Goal: Task Accomplishment & Management: Manage account settings

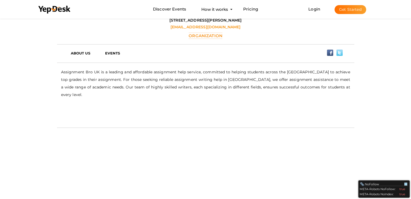
scroll to position [211, 0]
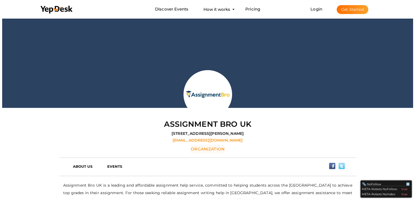
scroll to position [17, 0]
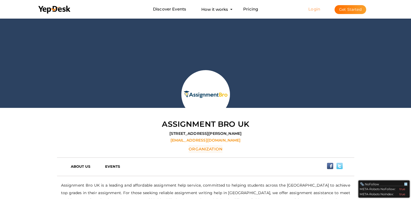
click at [319, 9] on link "Login" at bounding box center [314, 8] width 12 height 5
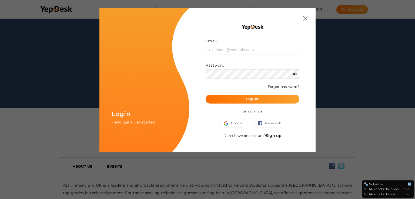
click at [272, 133] on link "Sign up" at bounding box center [274, 135] width 16 height 5
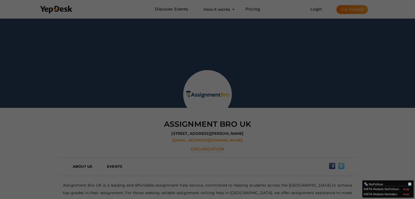
scroll to position [0, 0]
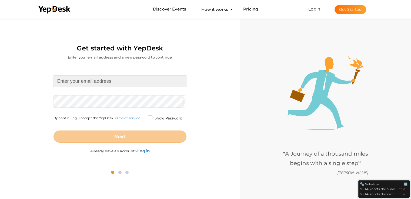
click at [144, 76] on input at bounding box center [119, 81] width 133 height 12
type input "romaisakhan292@gmail.com"
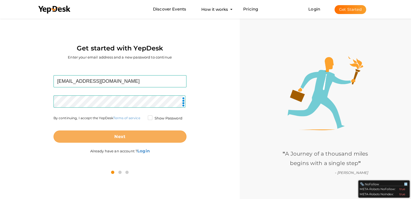
click at [117, 133] on button "Next" at bounding box center [119, 137] width 133 height 12
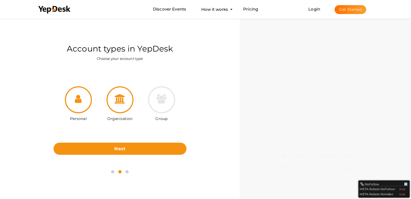
click at [117, 100] on icon at bounding box center [119, 98] width 11 height 9
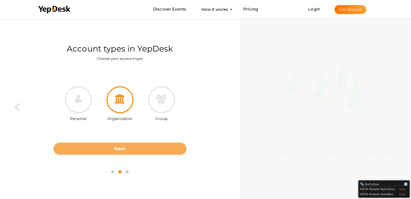
click at [112, 147] on button "Next" at bounding box center [119, 149] width 133 height 12
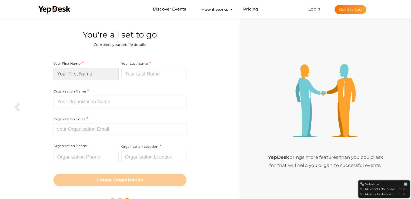
click at [106, 72] on input at bounding box center [85, 74] width 65 height 12
type input "Romaisa"
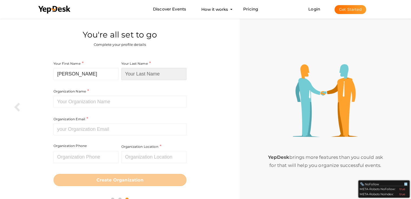
type input "Khan"
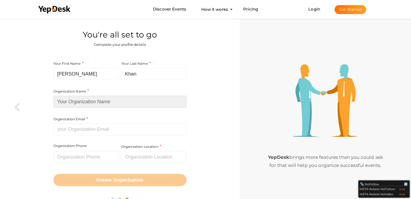
type input "Professional Thesis Writing"
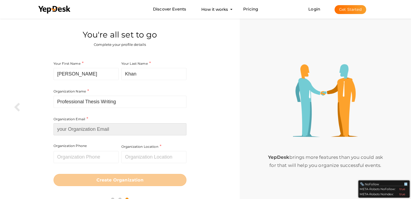
type input "romaisakhan292@gmail.com"
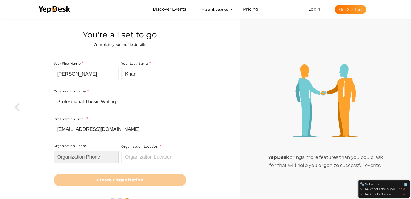
type input "03281961719"
type input "Pakistan"
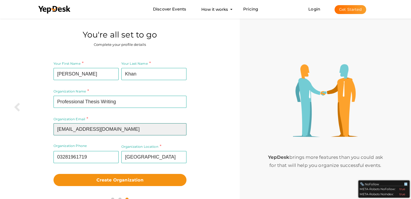
click at [129, 130] on input "[EMAIL_ADDRESS][DOMAIN_NAME]" at bounding box center [119, 129] width 133 height 12
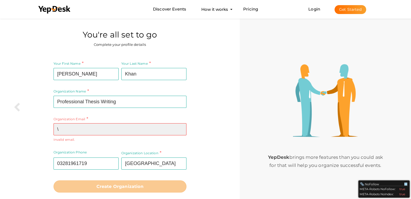
paste input "info@professionalthesiswriting.com.pk"
type input "\info@professionalthesiswriting.com.pk"
paste input "info@professionalthesiswriting.com.pk"
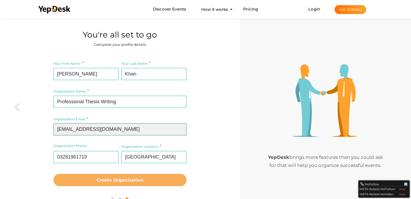
type input "info@professionalthesiswriting.com.pk"
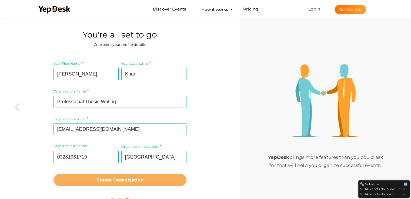
click at [141, 183] on button "Create Organization" at bounding box center [119, 180] width 133 height 12
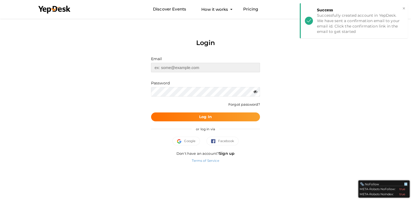
type input "[EMAIL_ADDRESS][DOMAIN_NAME]"
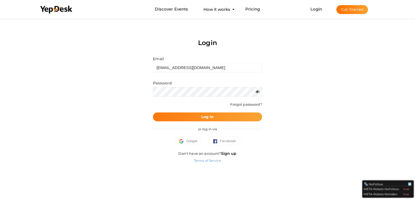
click at [229, 115] on button "Log In" at bounding box center [207, 117] width 109 height 9
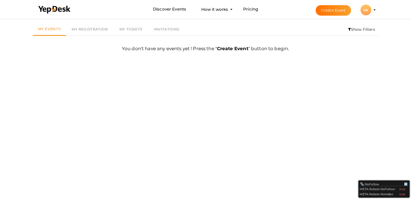
scroll to position [17, 0]
click at [370, 11] on div "RK" at bounding box center [365, 10] width 11 height 11
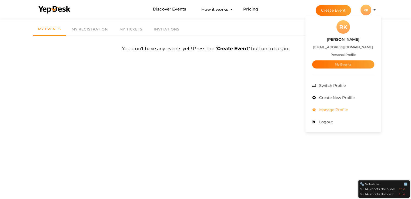
click at [333, 109] on span "Manage Profile" at bounding box center [333, 109] width 30 height 5
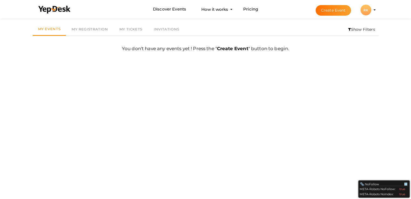
scroll to position [0, 0]
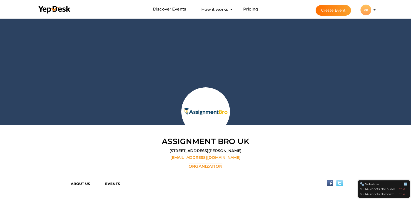
scroll to position [17, 0]
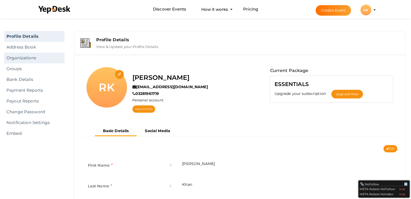
click at [30, 59] on link "Organizations" at bounding box center [34, 58] width 60 height 11
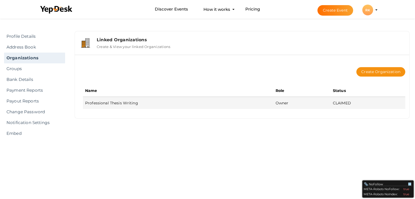
click at [112, 103] on td "Professional Thesis Writing" at bounding box center [178, 103] width 190 height 12
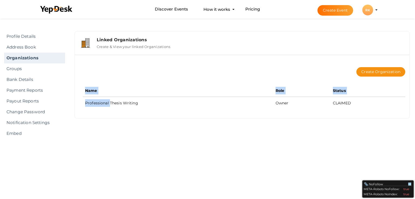
drag, startPoint x: 112, startPoint y: 103, endPoint x: 252, endPoint y: 117, distance: 140.8
click at [252, 117] on div "Create Organization Name Role Status Professional Thesis Writing Owner CLAIMED" at bounding box center [242, 87] width 334 height 64
click at [286, 127] on div "Linked Organizations Create & View your linked Organizations Create Organizatio…" at bounding box center [242, 78] width 346 height 101
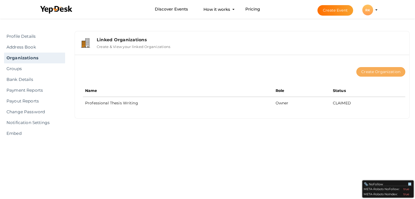
click at [364, 70] on button "Create Organization" at bounding box center [380, 71] width 49 height 9
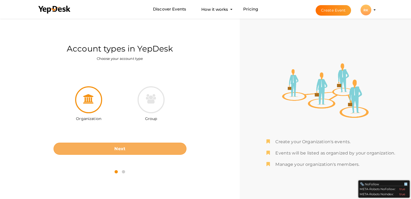
click at [148, 146] on button "Next" at bounding box center [119, 149] width 133 height 12
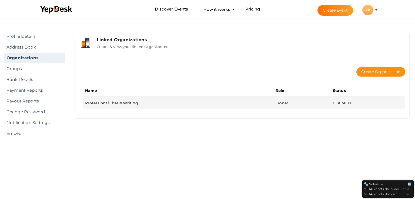
click at [109, 104] on td "Professional Thesis Writing" at bounding box center [178, 103] width 190 height 12
click at [261, 97] on td "Professional Thesis Writing" at bounding box center [178, 103] width 190 height 12
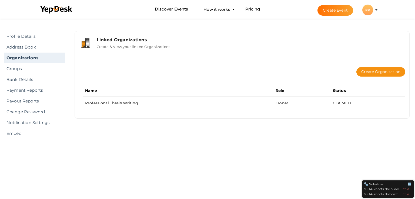
click at [375, 10] on li "Create Event RK RK Romaisa Khan romaisakhan292@gmail.com Personal Profile My Ev…" at bounding box center [342, 9] width 72 height 19
click at [378, 10] on li "Create Event RK RK Romaisa Khan romaisakhan292@gmail.com Personal Profile My Ev…" at bounding box center [342, 9] width 72 height 19
click at [373, 10] on button "RK RK Romaisa Khan romaisakhan292@gmail.com Personal Profile My Events Admin Sw…" at bounding box center [367, 9] width 14 height 11
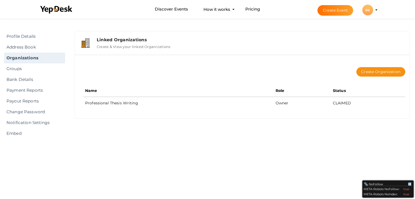
click at [373, 10] on button "RK RK Romaisa Khan romaisakhan292@gmail.com Personal Profile My Events Admin Sw…" at bounding box center [367, 9] width 14 height 11
click at [366, 10] on div "RK" at bounding box center [367, 10] width 11 height 11
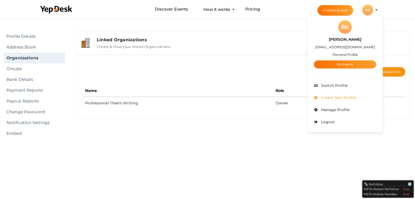
click at [343, 98] on span "Create New Profile" at bounding box center [337, 97] width 37 height 5
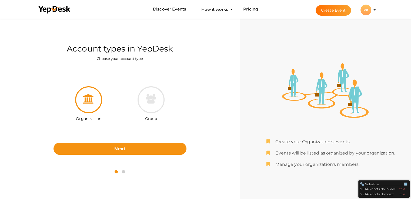
click at [367, 10] on div "RK" at bounding box center [365, 10] width 11 height 11
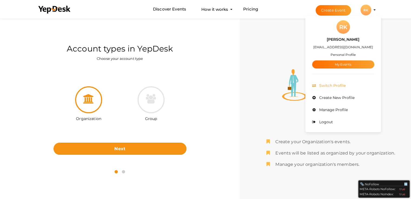
click at [330, 83] on span "Switch Profile" at bounding box center [332, 85] width 28 height 5
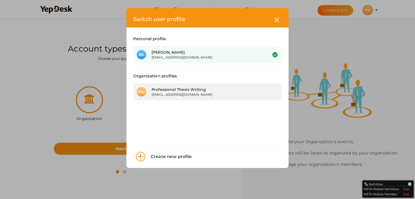
click at [221, 90] on div "Professional Thesis Writing" at bounding box center [205, 89] width 108 height 5
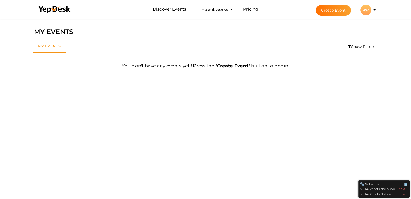
click at [228, 66] on b "Create Event" at bounding box center [232, 65] width 31 height 5
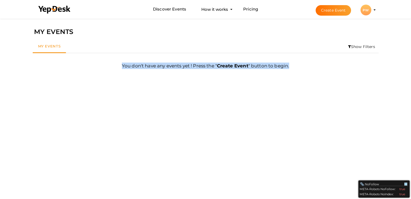
click at [228, 66] on b "Create Event" at bounding box center [232, 65] width 31 height 5
click at [372, 12] on button "PW PW Professional Thesis Writing romaisakhan292@gmail.com Organization Profile…" at bounding box center [366, 9] width 14 height 11
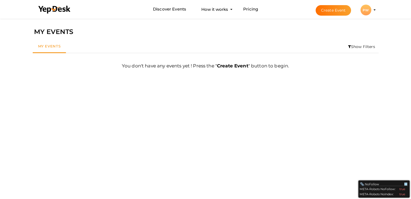
click at [375, 11] on li "Create Event PW PW Professional Thesis Writing romaisakhan292@gmail.com Organiz…" at bounding box center [341, 9] width 72 height 19
click at [371, 10] on profile-pic "PW" at bounding box center [365, 10] width 11 height 4
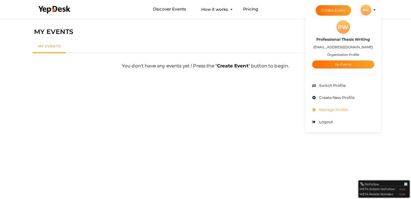
click at [336, 110] on span "Manage Profile" at bounding box center [333, 109] width 30 height 5
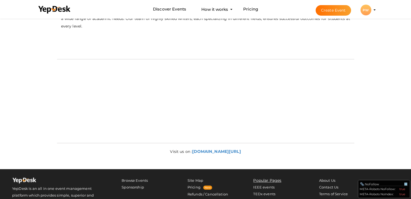
scroll to position [215, 0]
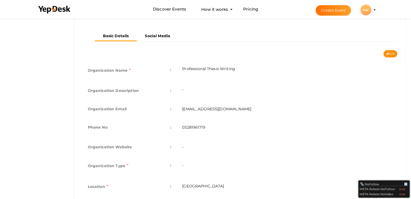
scroll to position [96, 0]
drag, startPoint x: 405, startPoint y: 123, endPoint x: 406, endPoint y: 105, distance: 18.6
click at [406, 105] on div "Profile Details View & Update your Profile Details PW Professional Thesis Writi…" at bounding box center [240, 85] width 342 height 306
click at [187, 144] on td "-" at bounding box center [287, 146] width 220 height 18
click at [386, 50] on button "Edit" at bounding box center [390, 52] width 14 height 7
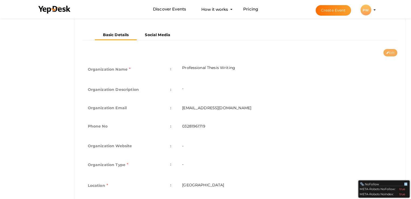
type input "Professional Thesis Writing"
type input "[EMAIL_ADDRESS][DOMAIN_NAME]"
type input "03281961719"
select select "9"
type input "[GEOGRAPHIC_DATA]"
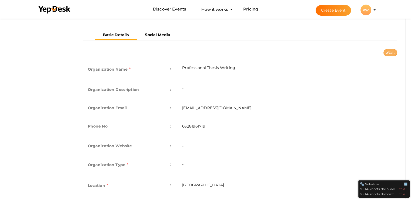
type input "professional-thesis-writing"
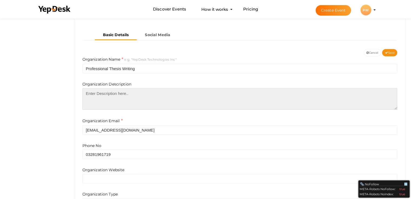
click at [177, 98] on textarea at bounding box center [239, 99] width 315 height 22
click at [178, 98] on textarea "To enrich screen reader interactions, please activate Accessibility in Grammarl…" at bounding box center [239, 99] width 315 height 22
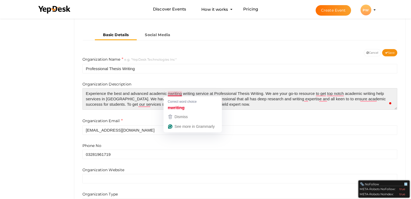
click at [172, 93] on textarea "Experience the best and advanced academic nwriting writing service at Professio…" at bounding box center [239, 99] width 315 height 22
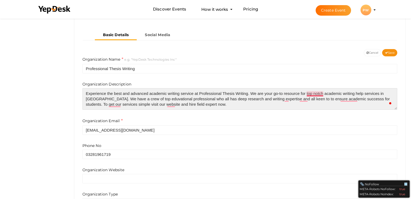
click at [316, 93] on textarea "Experience the best and advanced academic writing service at Professional Thesi…" at bounding box center [239, 99] width 315 height 22
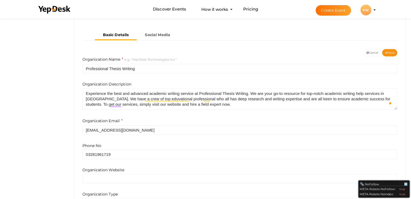
click at [59, 100] on div "Profile Details Address Book Organizations Groups Members SaaS App Users Submit…" at bounding box center [205, 12] width 411 height 182
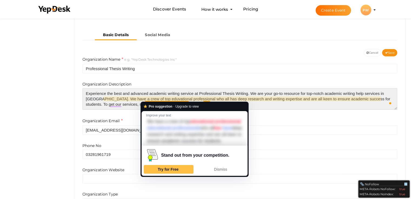
click at [153, 100] on textarea "Experience the best and advanced academic writing service at Professional Thesi…" at bounding box center [239, 99] width 315 height 22
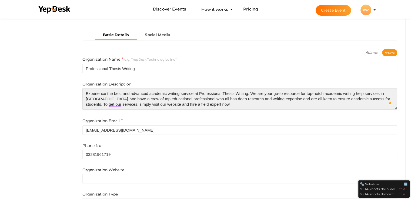
click at [189, 99] on textarea "Experience the best and advanced academic writing service at Professional Thesi…" at bounding box center [239, 99] width 315 height 22
type textarea "Experience the best and advanced academic writing service at Professional Thesi…"
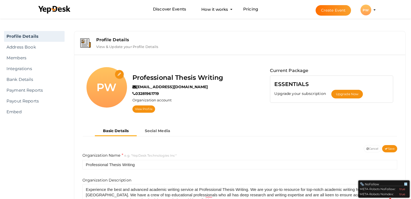
select select "9"
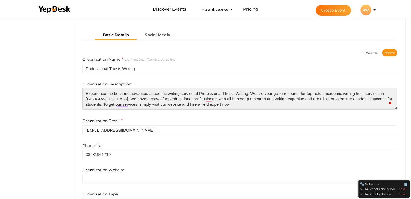
scroll to position [96, 0]
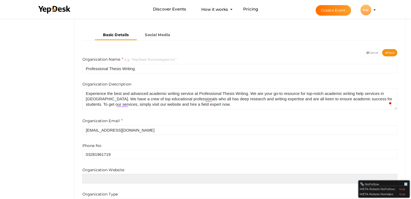
click at [157, 180] on input "text" at bounding box center [239, 178] width 315 height 9
paste input "[URL][DOMAIN_NAME]"
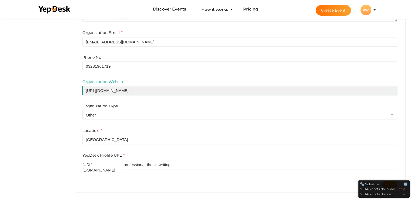
scroll to position [185, 0]
type input "[URL][DOMAIN_NAME]"
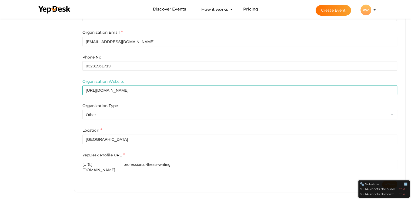
click at [389, 181] on button "Save" at bounding box center [389, 184] width 15 height 7
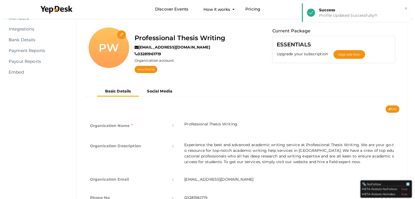
scroll to position [26, 0]
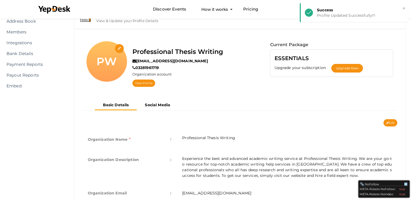
click at [120, 58] on div "PW" at bounding box center [106, 61] width 40 height 40
click at [117, 47] on input "file" at bounding box center [119, 48] width 9 height 9
type input "C:\fakepath\ptw loo 2000 x 2000.jpg"
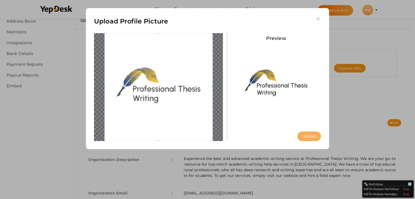
click at [302, 139] on button "Upload" at bounding box center [308, 136] width 23 height 9
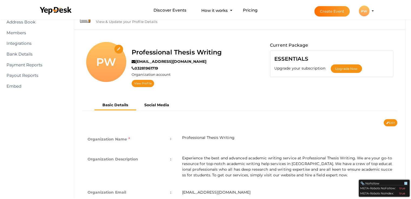
scroll to position [0, 0]
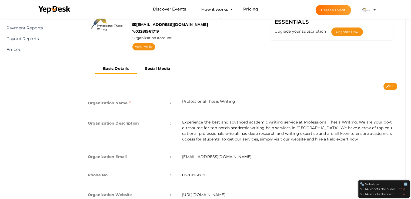
scroll to position [150, 0]
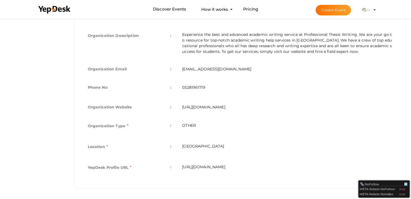
drag, startPoint x: 304, startPoint y: 167, endPoint x: 182, endPoint y: 167, distance: 122.6
click at [182, 167] on td "[URL][DOMAIN_NAME]" at bounding box center [287, 168] width 220 height 21
copy td "[URL][DOMAIN_NAME]"
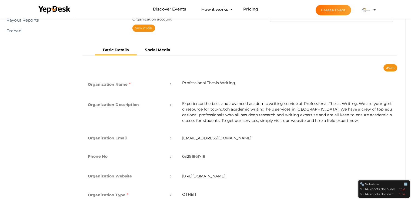
scroll to position [72, 0]
